Goal: Feedback & Contribution: Leave review/rating

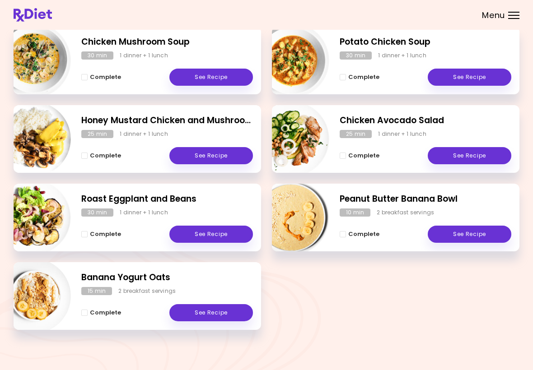
scroll to position [140, 0]
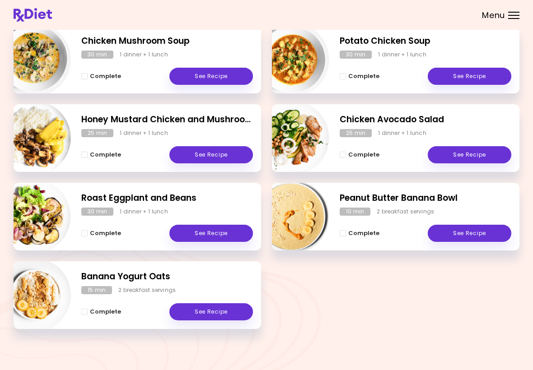
click at [211, 159] on link "See Recipe" at bounding box center [211, 154] width 84 height 17
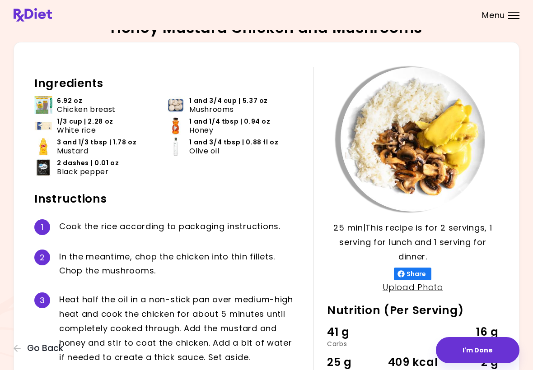
scroll to position [163, 0]
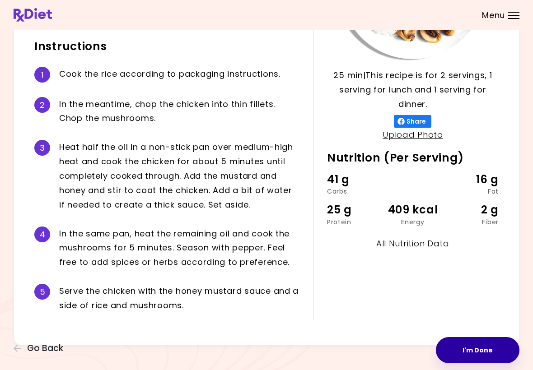
click at [370, 352] on button "I'm Done" at bounding box center [478, 350] width 84 height 26
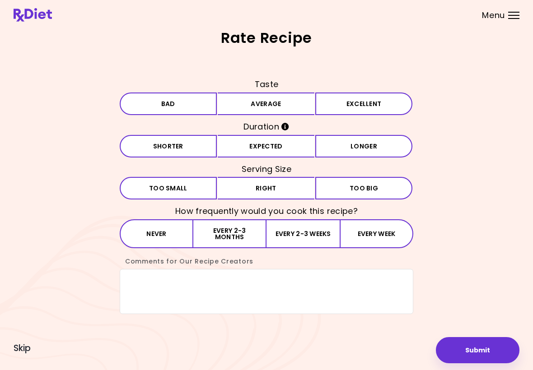
click at [306, 231] on button "Every 2-3 weeks" at bounding box center [303, 234] width 73 height 29
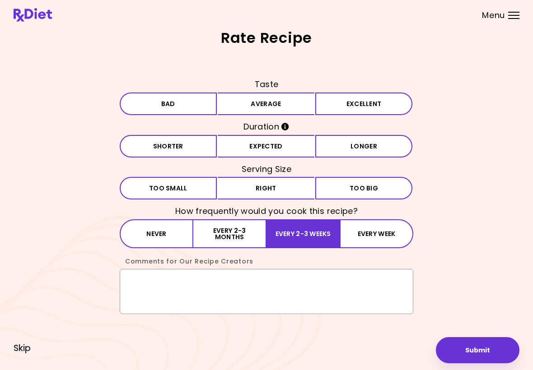
click at [143, 280] on textarea "Comments for Our Recipe Creators" at bounding box center [267, 291] width 294 height 45
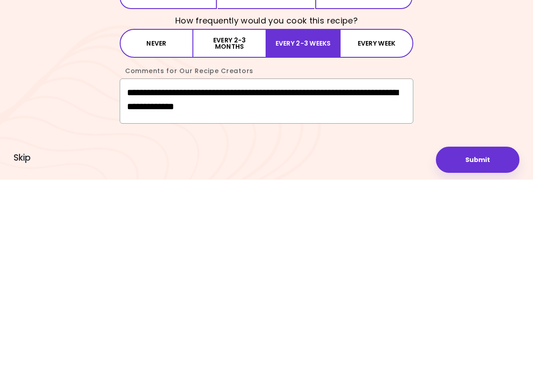
type textarea "**********"
click at [370, 337] on button "Submit" at bounding box center [478, 350] width 84 height 26
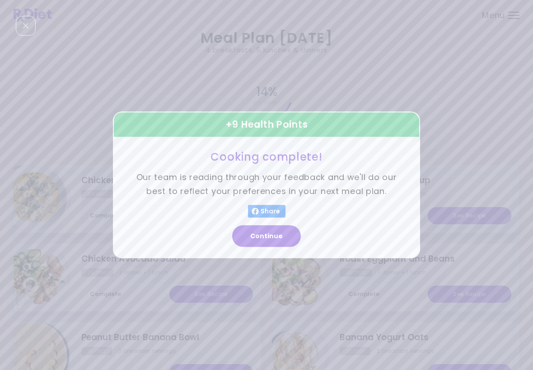
click at [258, 235] on button "Continue" at bounding box center [266, 237] width 69 height 22
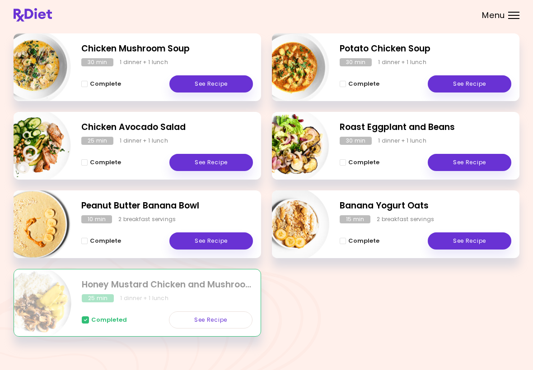
scroll to position [140, 0]
